Goal: Task Accomplishment & Management: Use online tool/utility

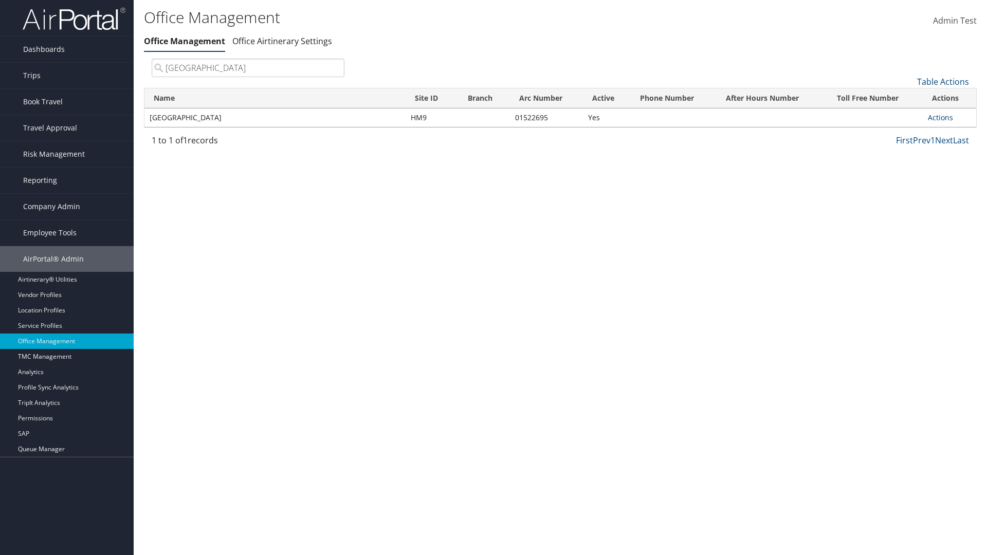
type input "[GEOGRAPHIC_DATA]"
click at [940, 117] on link "Actions" at bounding box center [940, 118] width 25 height 10
click at [906, 220] on link "Manage Office Queues" at bounding box center [906, 219] width 87 height 17
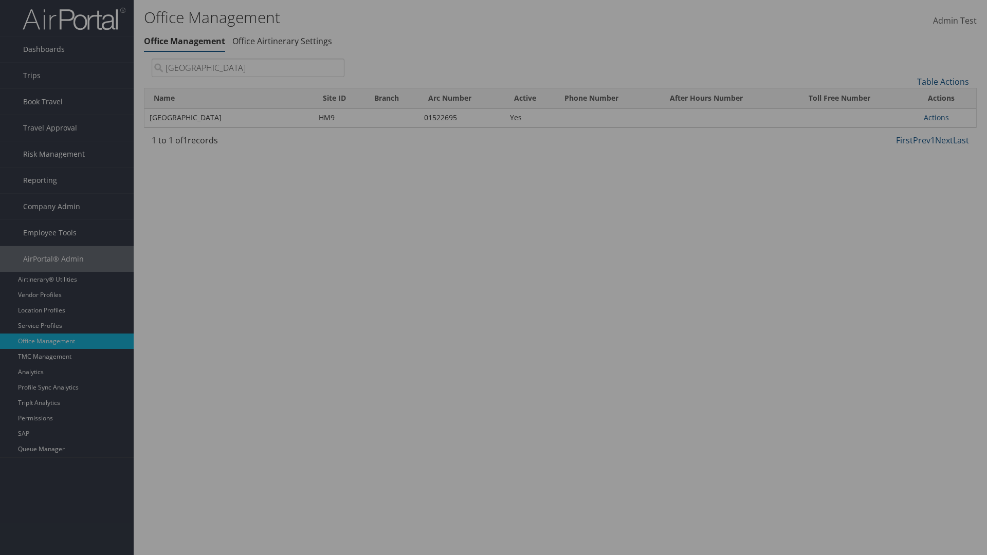
click at [0, 0] on link "Table Actions" at bounding box center [0, 0] width 0 height 0
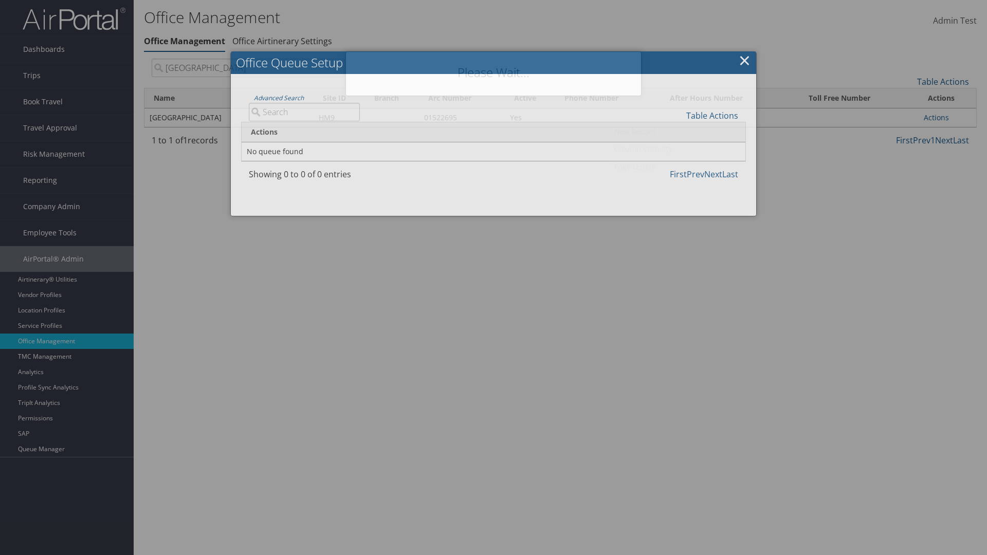
click at [678, 131] on link "New Record" at bounding box center [677, 131] width 135 height 17
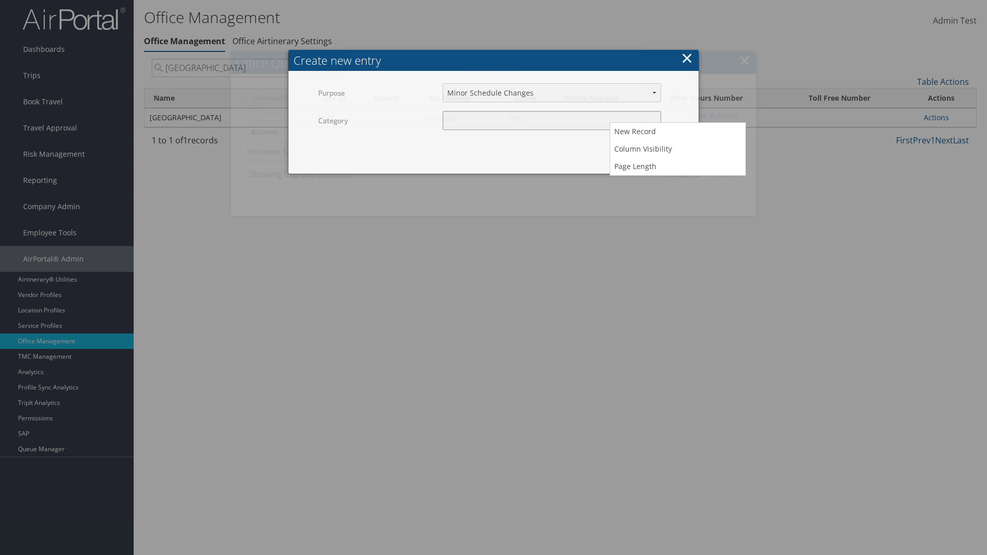
click at [552, 120] on input "Category" at bounding box center [552, 120] width 219 height 19
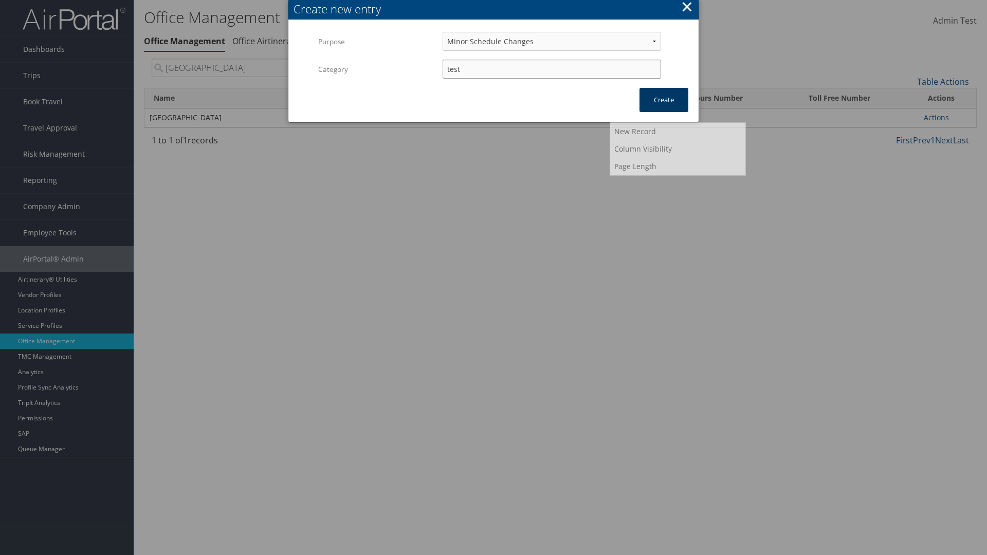
type input "test"
click at [664, 100] on button "Create" at bounding box center [664, 100] width 49 height 24
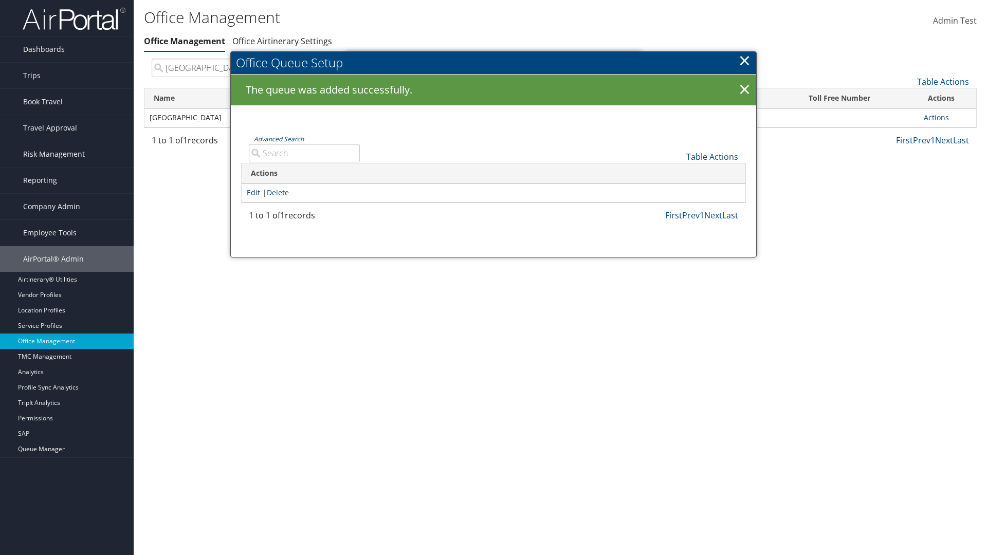
click at [253, 192] on link "Edit" at bounding box center [253, 193] width 13 height 10
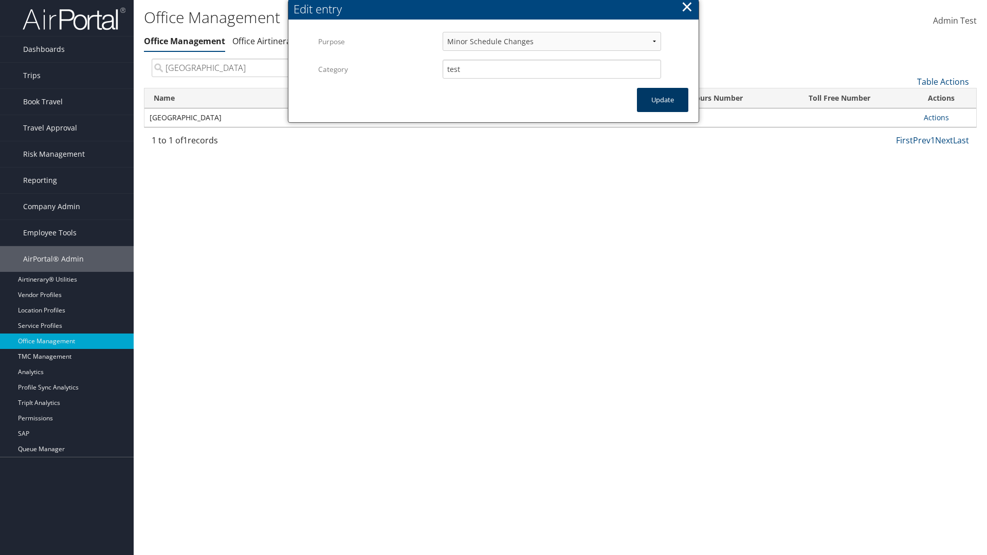
click at [663, 100] on button "Update" at bounding box center [662, 100] width 51 height 24
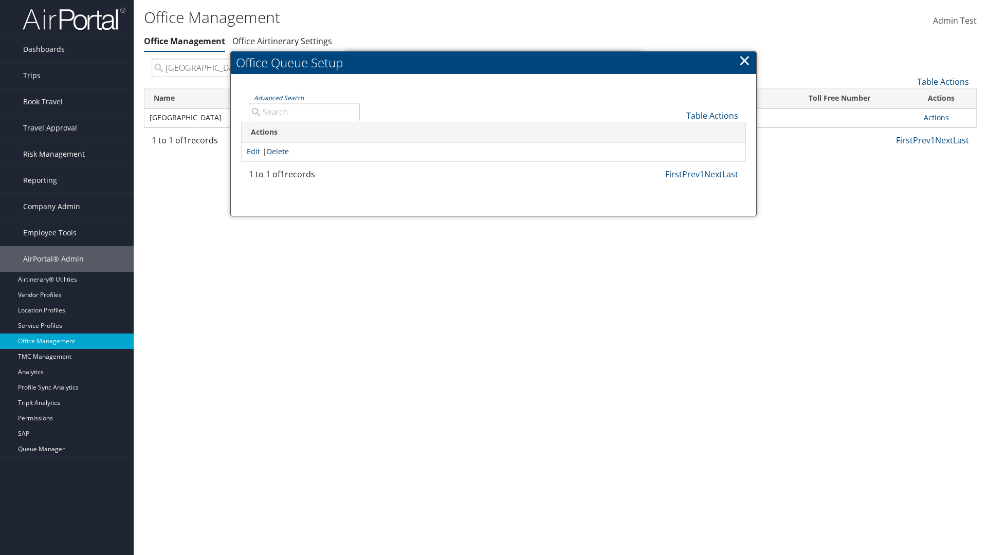
click at [280, 151] on link "Delete" at bounding box center [278, 152] width 22 height 10
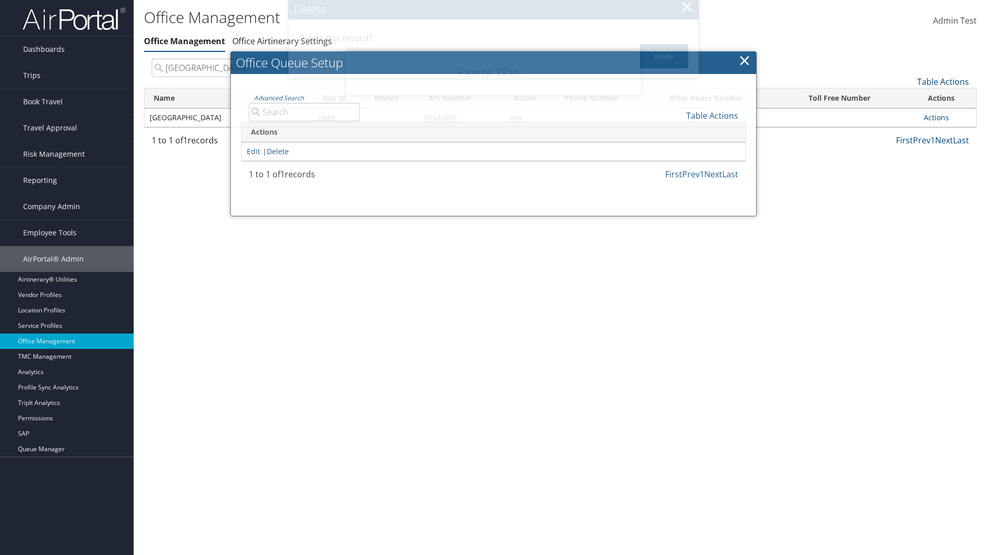
click at [664, 56] on button "Delete" at bounding box center [664, 56] width 48 height 24
